Goal: Task Accomplishment & Management: Use online tool/utility

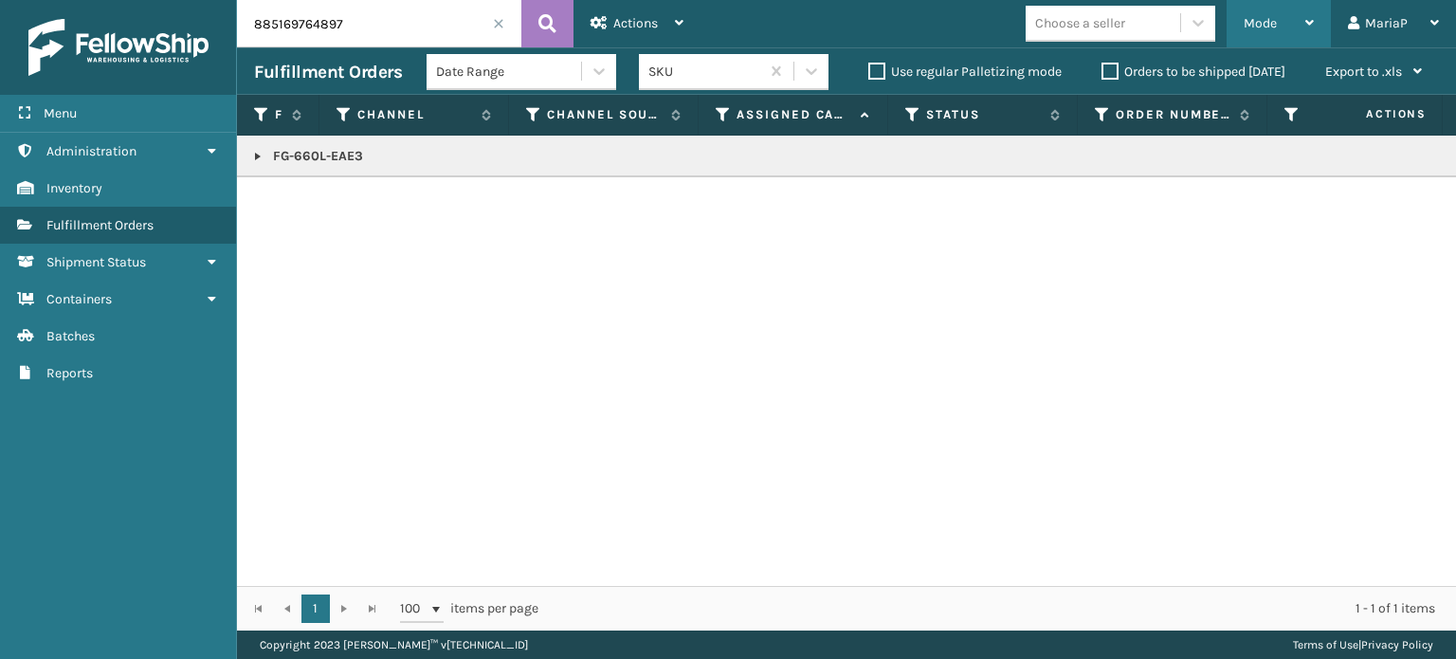
click at [1261, 28] on span "Mode" at bounding box center [1259, 23] width 33 height 16
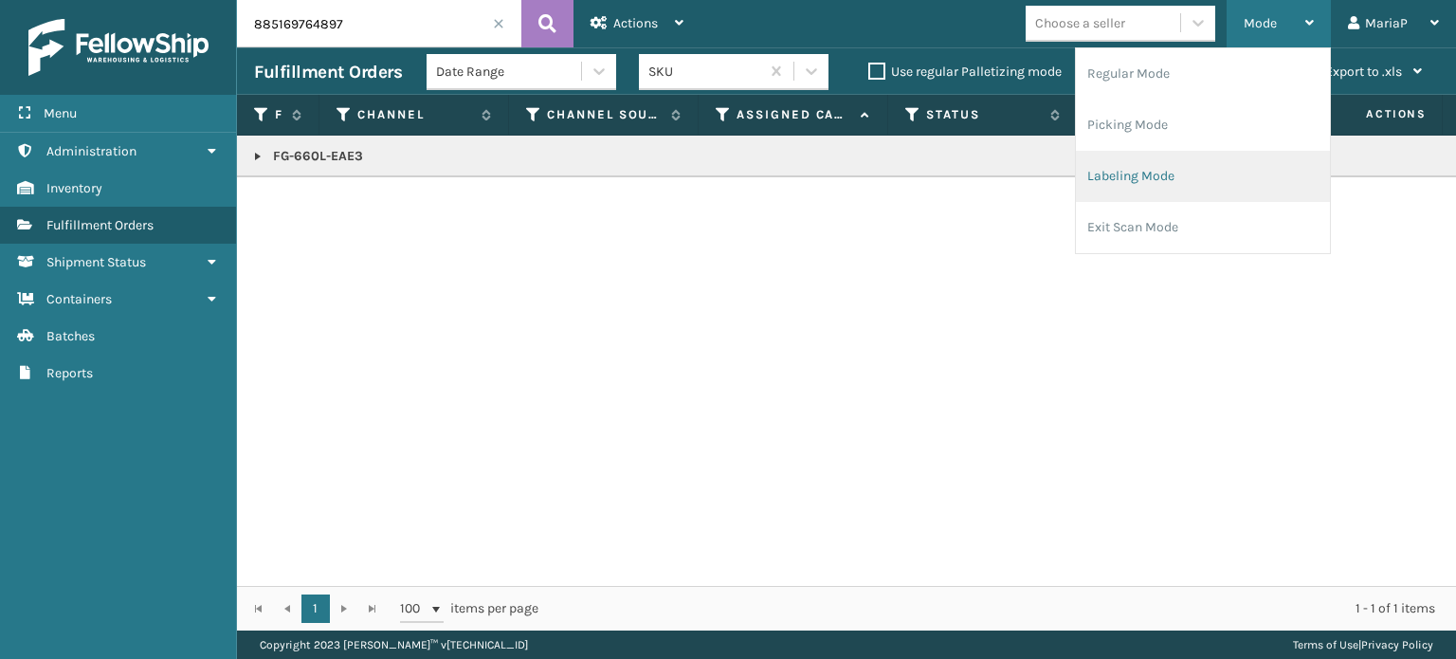
click at [1134, 189] on li "Labeling Mode" at bounding box center [1203, 176] width 254 height 51
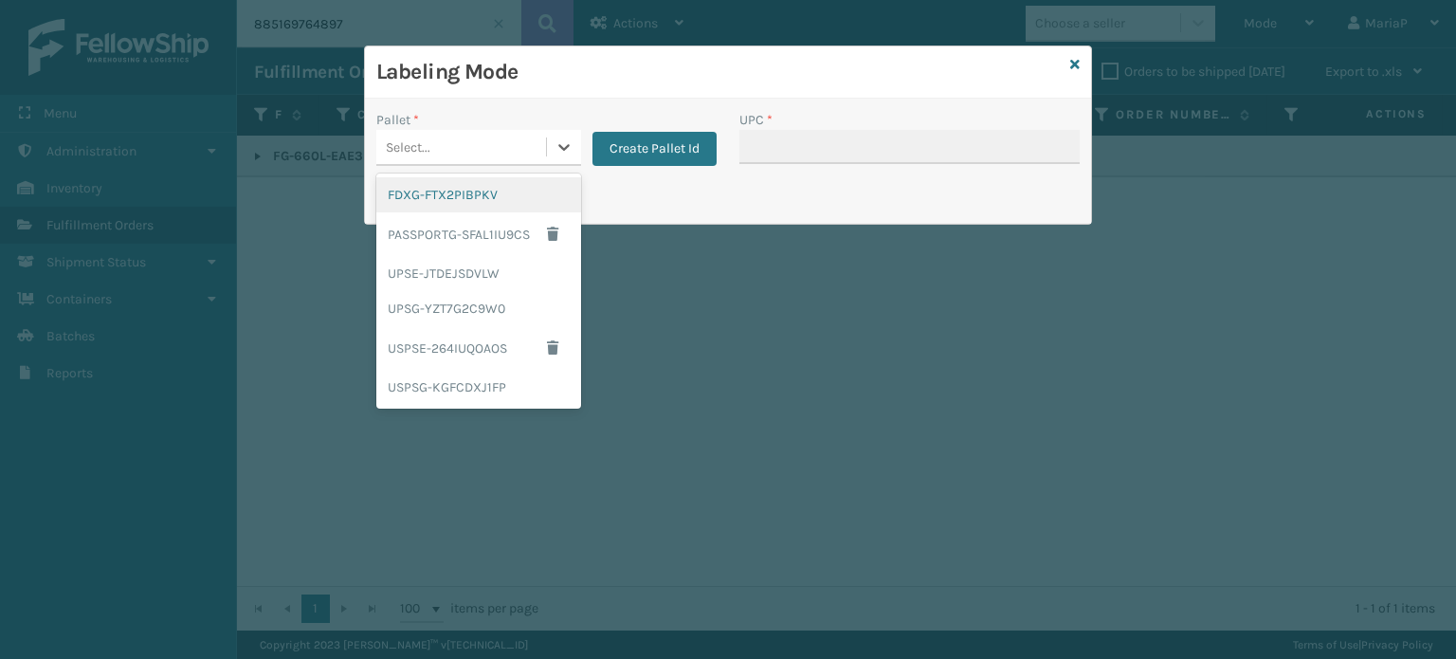
click at [448, 143] on div "Select..." at bounding box center [461, 147] width 170 height 31
click at [424, 312] on div "UPSG-YZT7G2C9W0" at bounding box center [478, 308] width 205 height 35
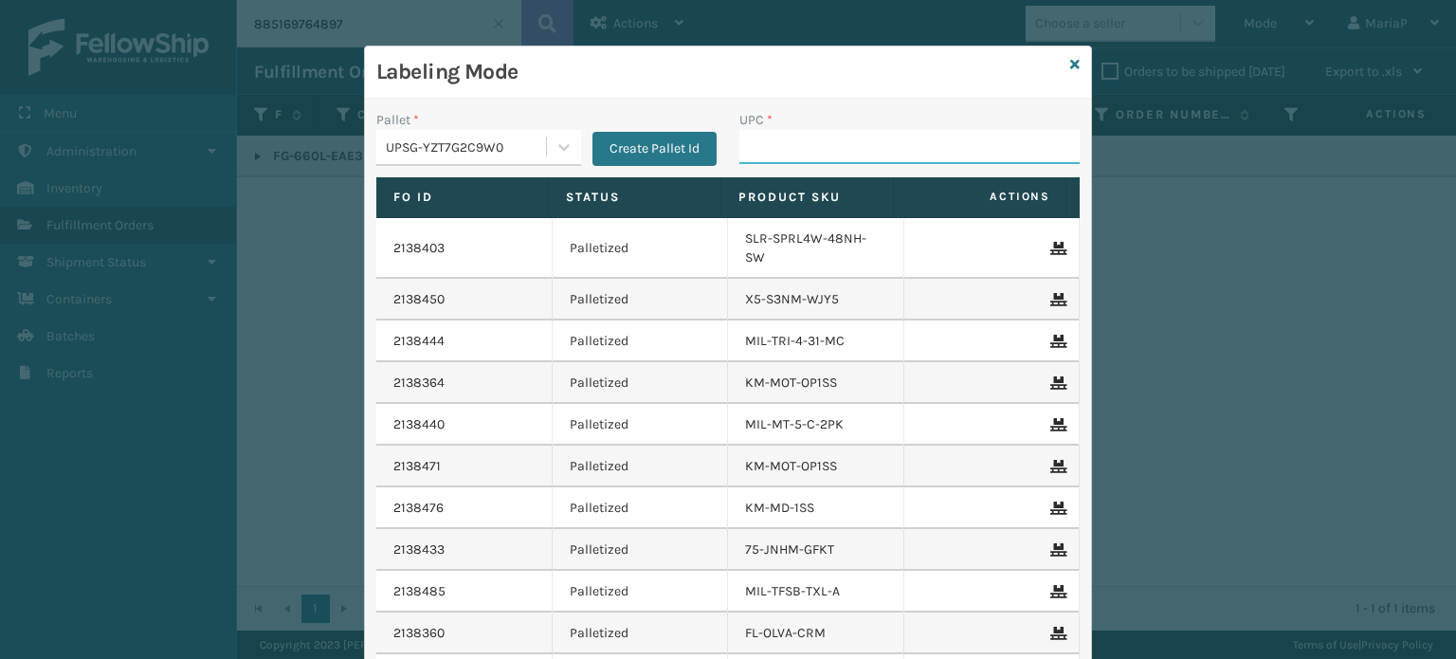
click at [743, 153] on input "UPC *" at bounding box center [909, 147] width 340 height 34
click at [400, 151] on div "UPSG-YZT7G2C9W0" at bounding box center [467, 147] width 162 height 20
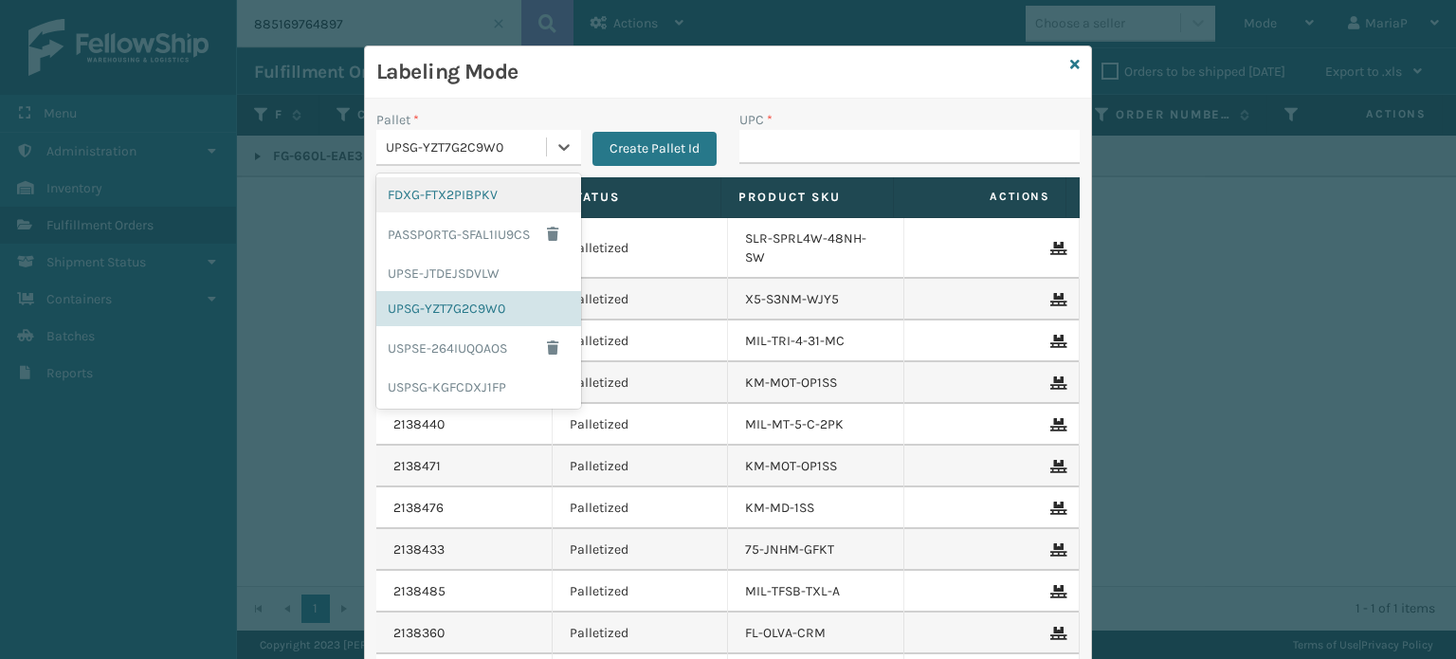
click at [417, 190] on div "FDXG-FTX2PIBPKV" at bounding box center [478, 194] width 205 height 35
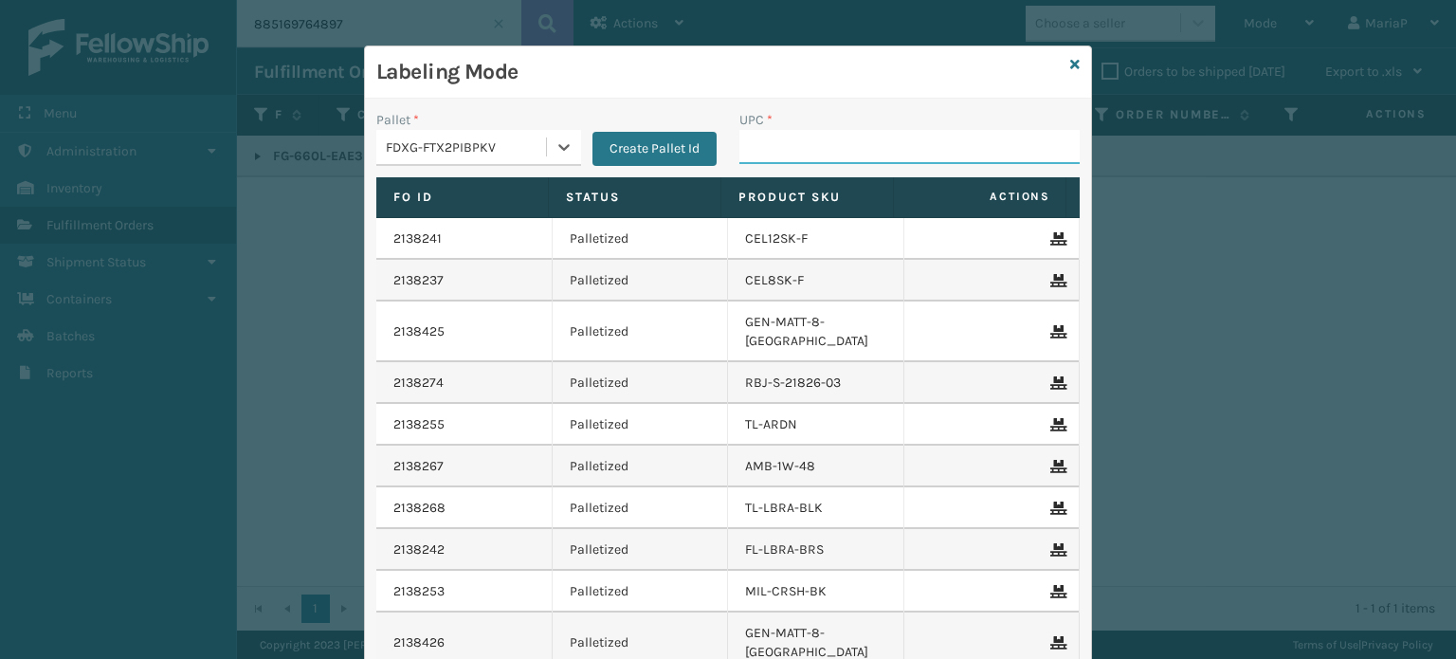
click at [846, 137] on input "UPC *" at bounding box center [909, 147] width 340 height 34
click at [773, 142] on input "UPC *" at bounding box center [909, 147] width 340 height 34
click at [832, 137] on input "UPC *" at bounding box center [909, 147] width 340 height 34
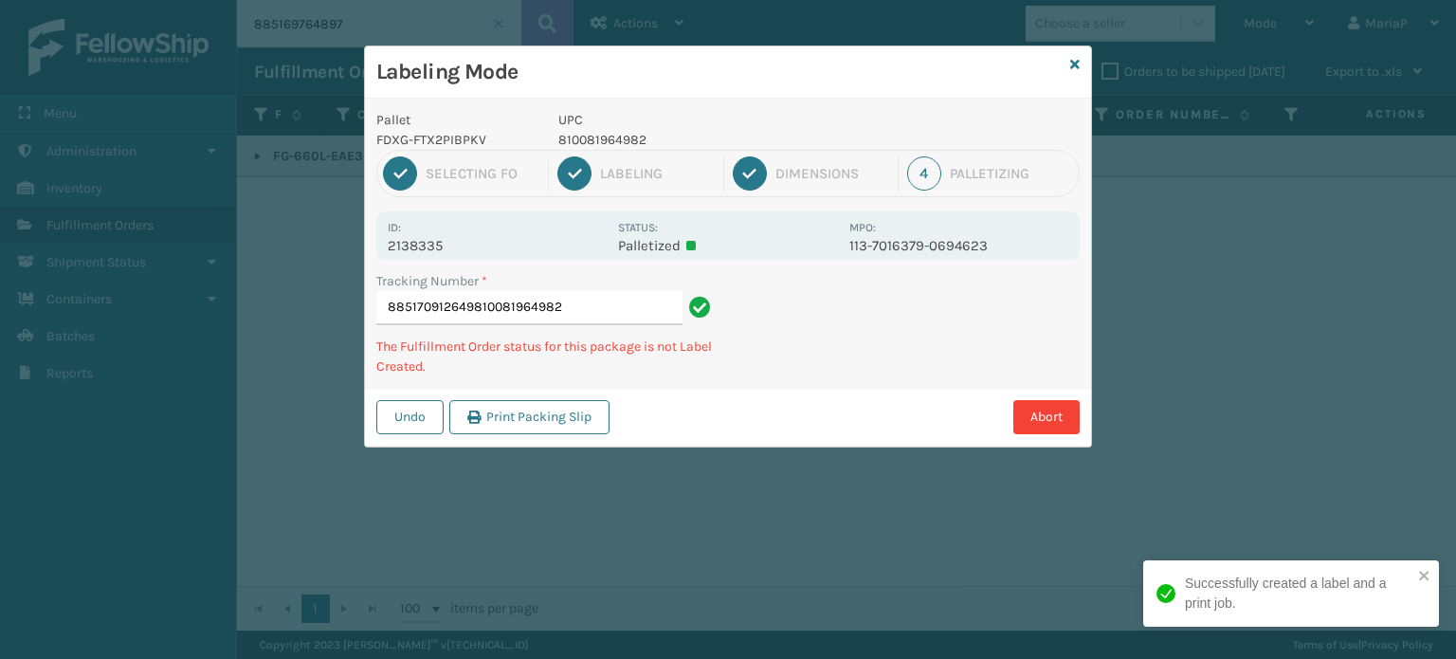
type input "885170912649810081964982"
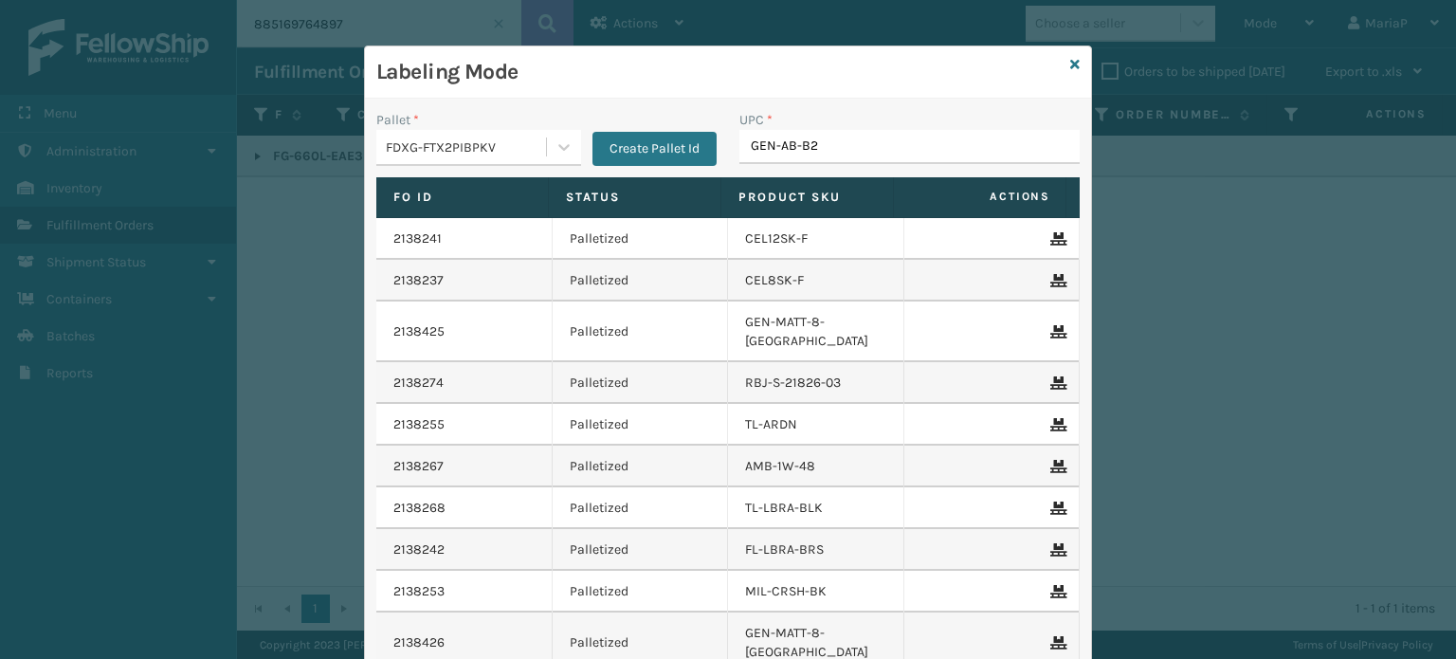
type input "GEN-AB-B2-"
type input "RBJ-20765-14"
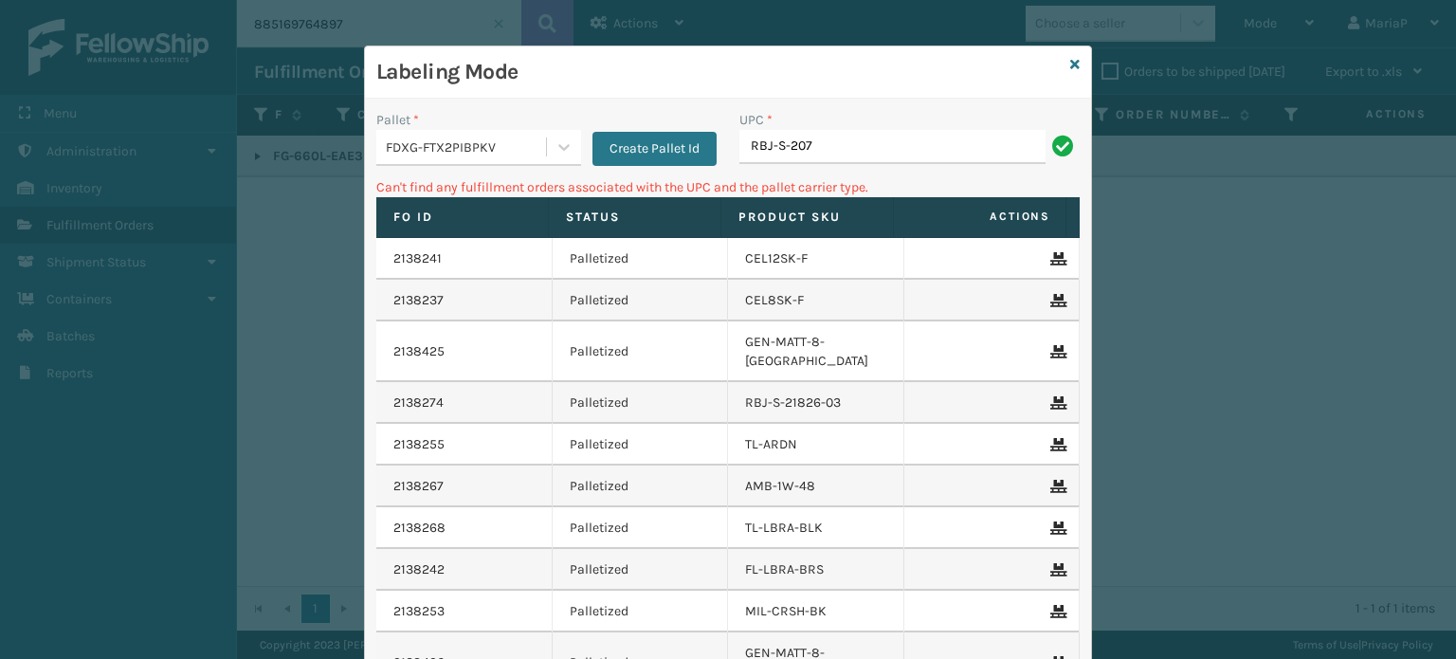
type input "RBJ-S-20765-14"
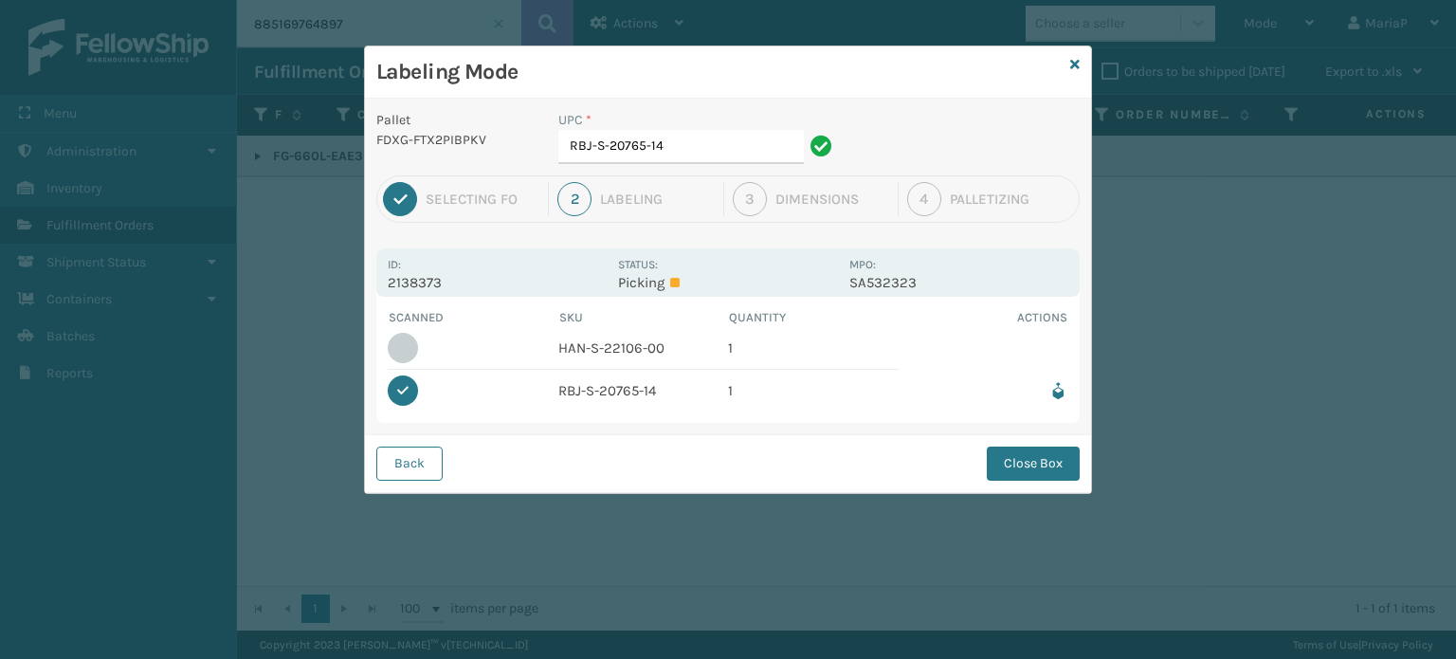
click at [1039, 467] on button "Close Box" at bounding box center [1033, 463] width 93 height 34
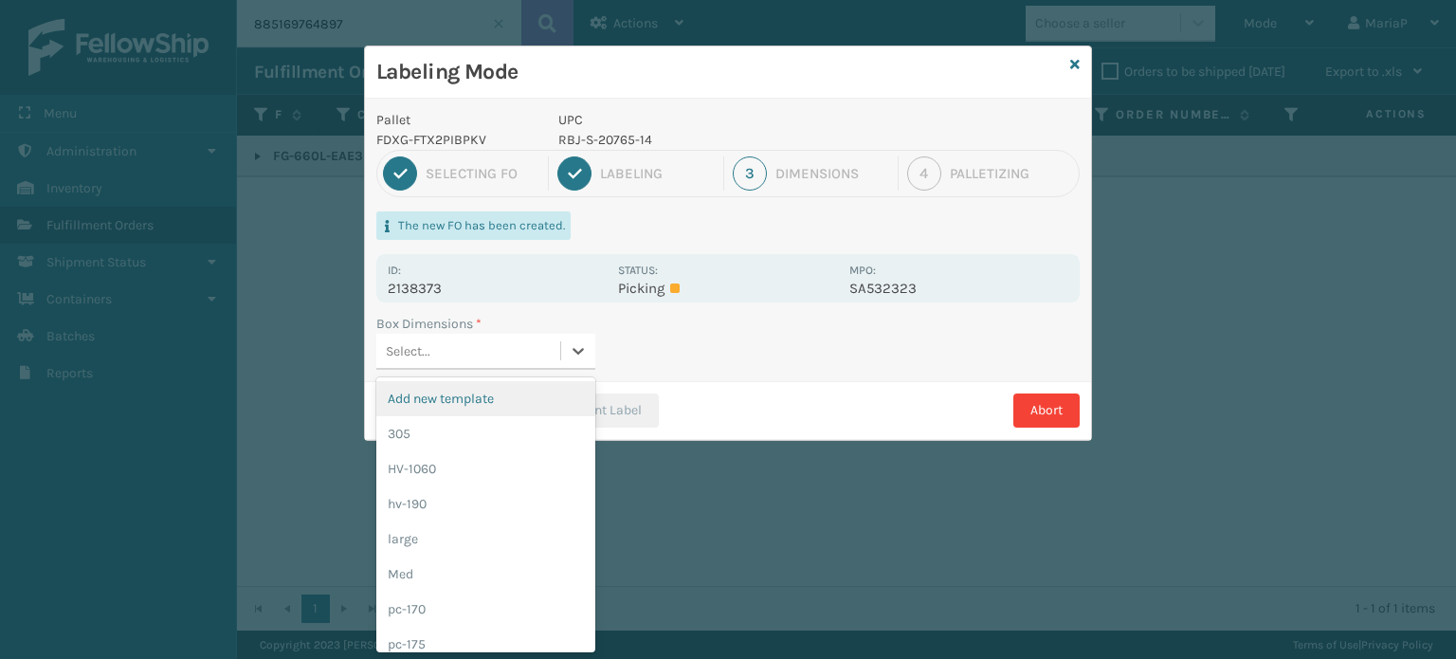
click at [494, 349] on div "Select..." at bounding box center [468, 350] width 184 height 31
click at [475, 441] on div "305" at bounding box center [485, 433] width 219 height 35
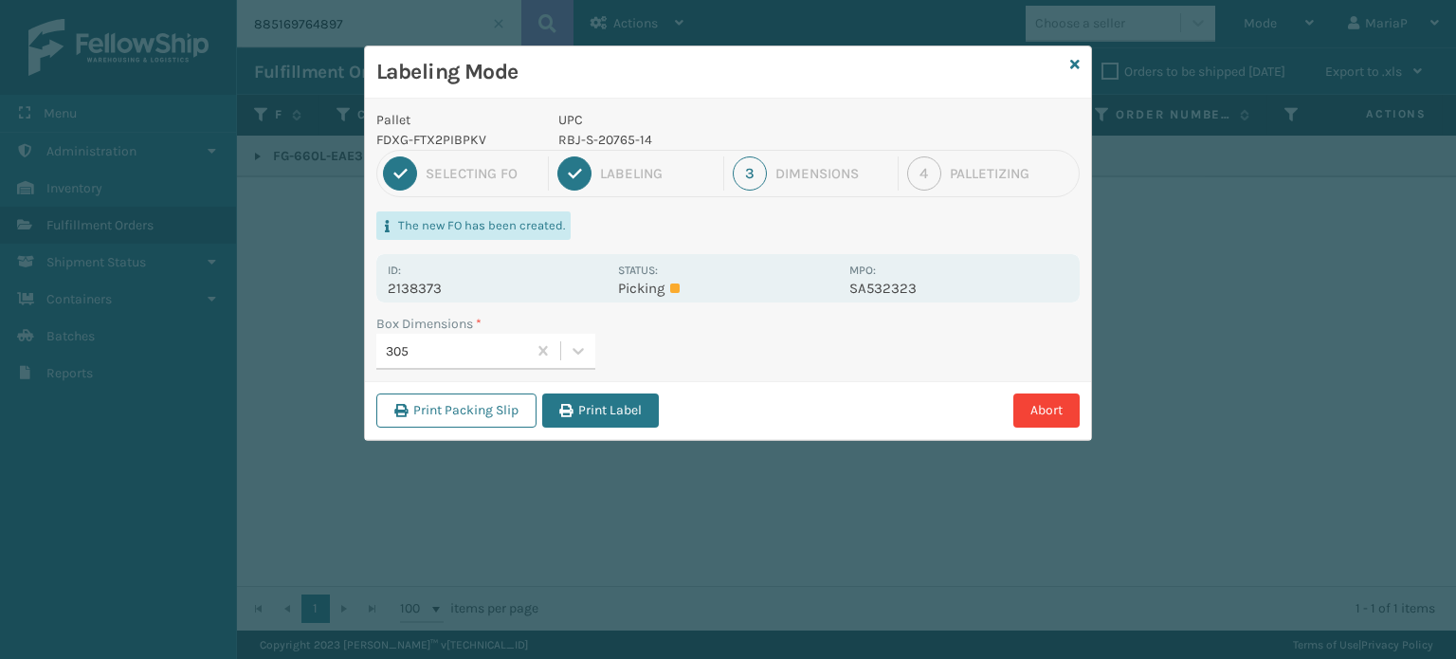
click at [583, 396] on button "Print Label" at bounding box center [600, 410] width 117 height 34
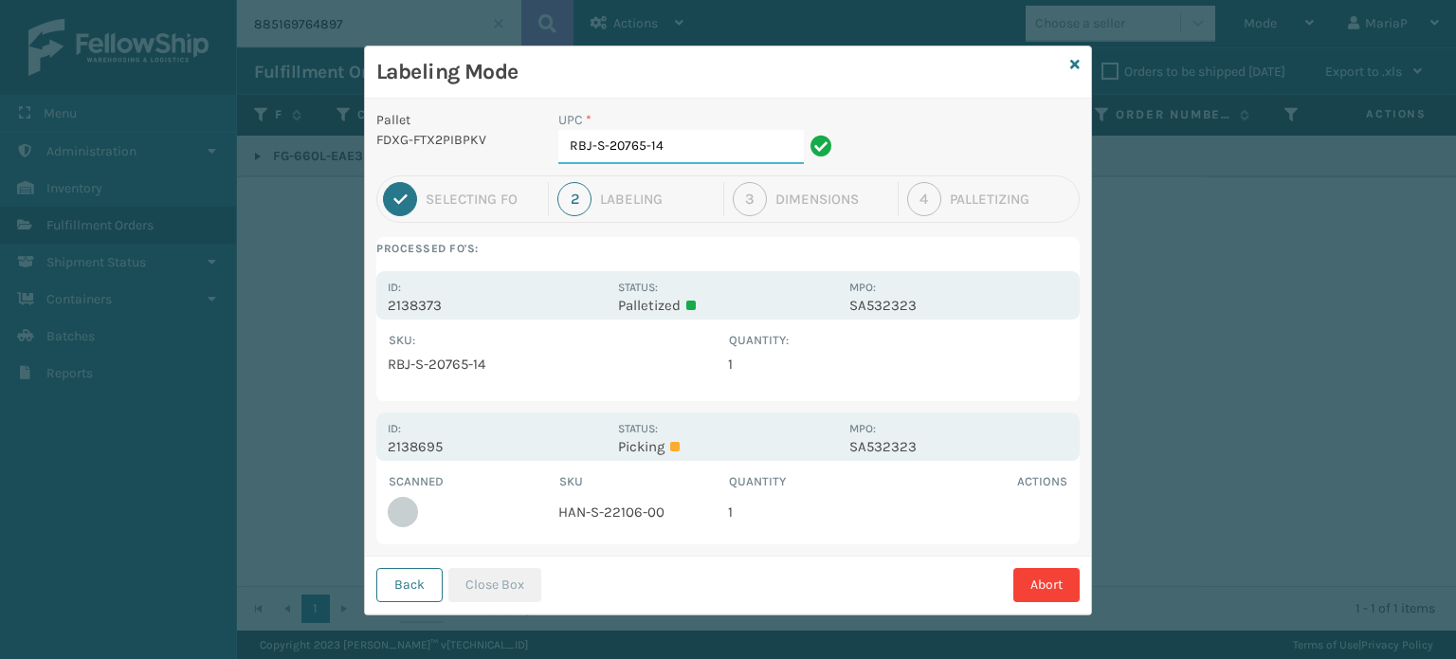
click at [677, 161] on input "RBJ-S-20765-14" at bounding box center [680, 147] width 245 height 34
click at [677, 157] on input "RBJ-S-20765-14" at bounding box center [680, 147] width 245 height 34
type input "HAN-S-22106-00"
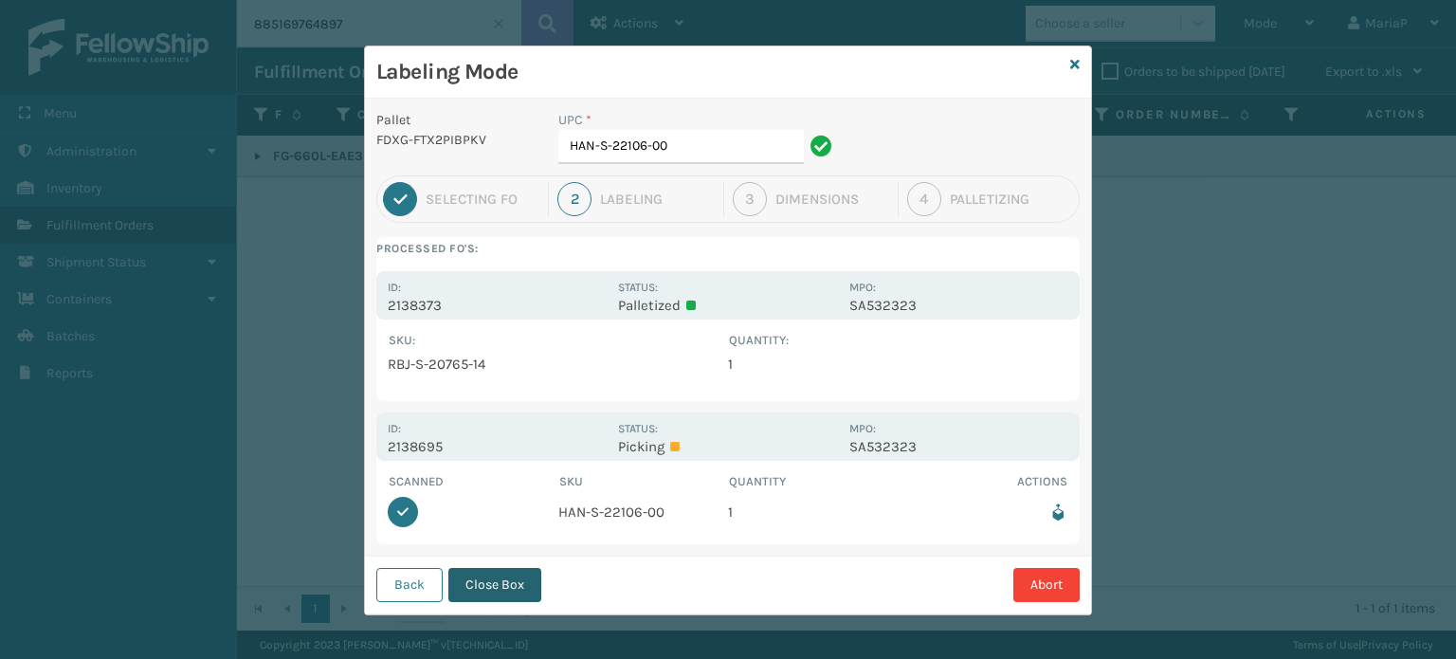
click at [481, 578] on button "Close Box" at bounding box center [494, 585] width 93 height 34
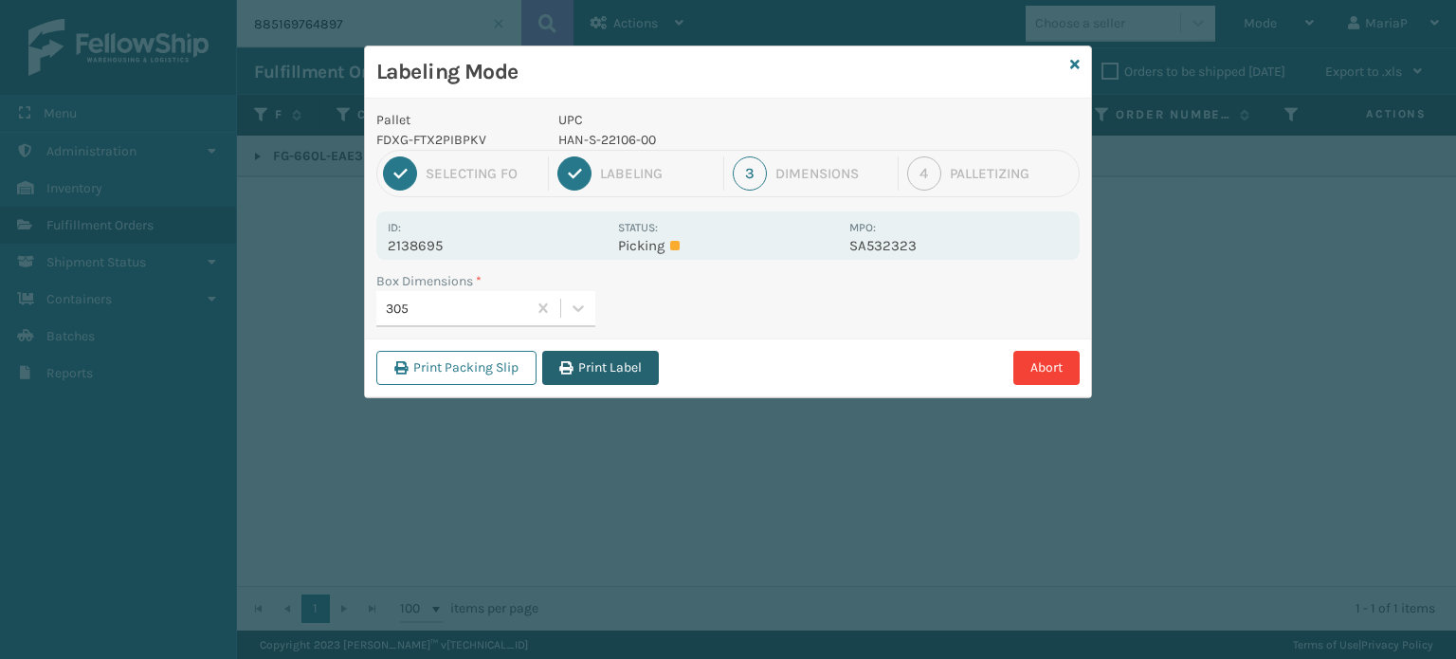
click at [596, 370] on button "Print Label" at bounding box center [600, 368] width 117 height 34
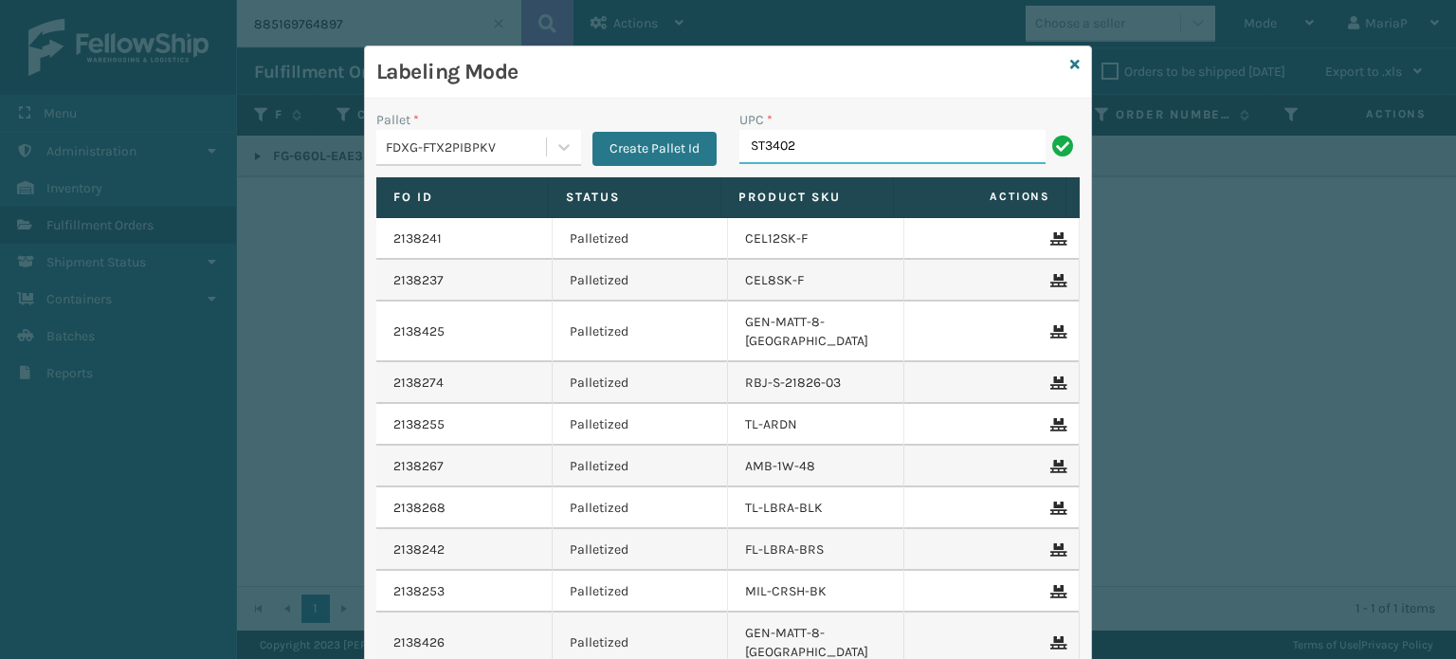
type input "ST3402"
click at [784, 149] on input "UPC *" at bounding box center [909, 147] width 340 height 34
type input "HAN-S-21050-06"
type input "810081962728"
type input "SS12SCK-F"
